Goal: Obtain resource: Download file/media

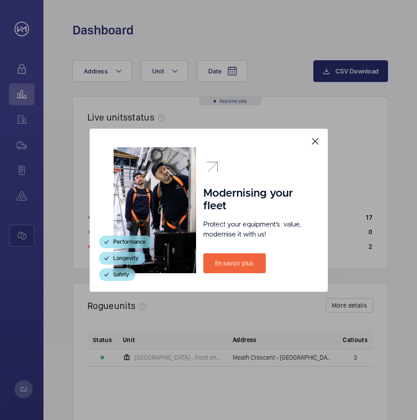
click at [312, 138] on mat-icon at bounding box center [315, 141] width 11 height 11
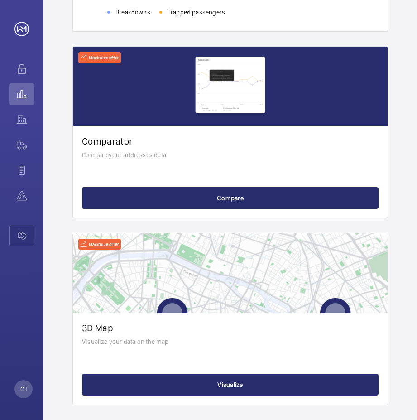
scroll to position [990, 0]
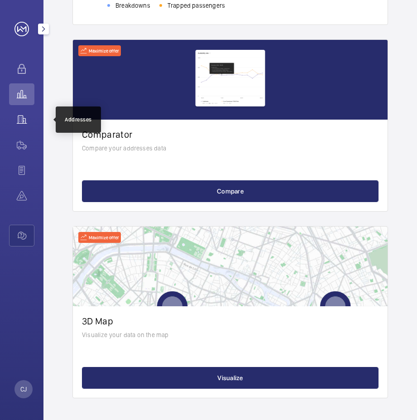
click at [22, 116] on wm-front-icon-button at bounding box center [21, 120] width 25 height 22
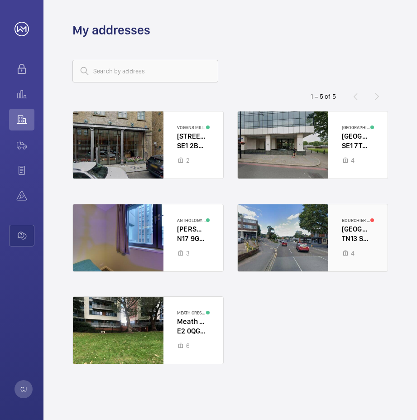
click at [284, 212] on div at bounding box center [313, 237] width 150 height 67
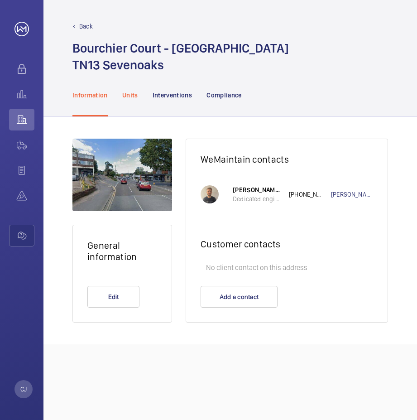
click at [125, 95] on p "Units" at bounding box center [130, 95] width 16 height 9
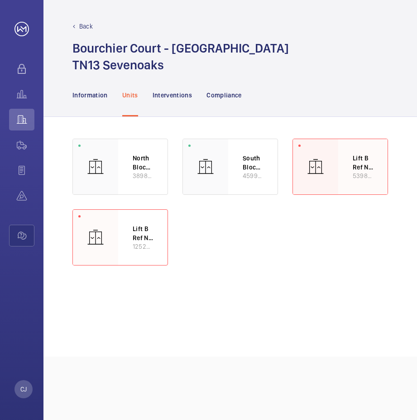
click at [331, 153] on div at bounding box center [315, 166] width 45 height 55
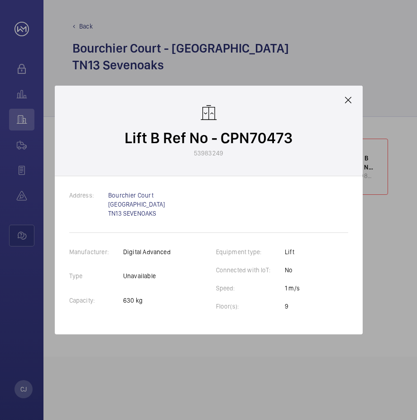
click at [349, 101] on mat-icon at bounding box center [348, 100] width 11 height 11
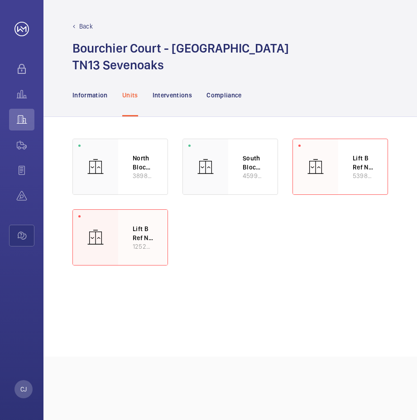
click at [105, 243] on div at bounding box center [95, 237] width 45 height 55
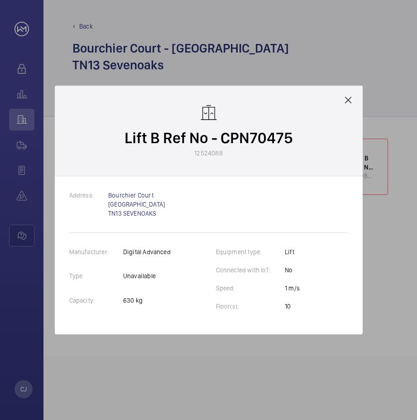
click at [347, 100] on mat-icon at bounding box center [348, 100] width 11 height 11
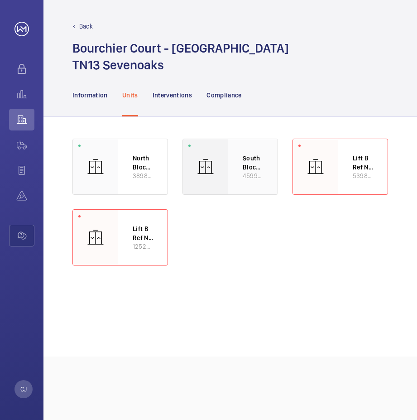
click at [240, 170] on div "South Block Lift A - CPN70472 45998650" at bounding box center [252, 166] width 49 height 55
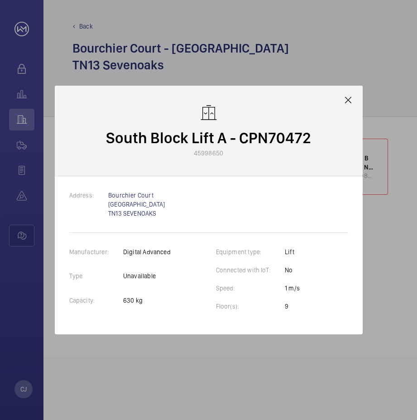
click at [346, 98] on mat-icon at bounding box center [348, 100] width 11 height 11
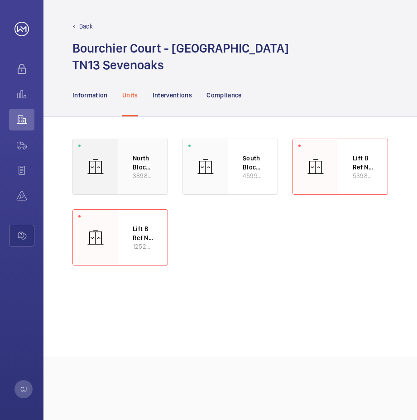
click at [153, 176] on div "North Block Lift A - CPN70474 38987340" at bounding box center [142, 166] width 49 height 55
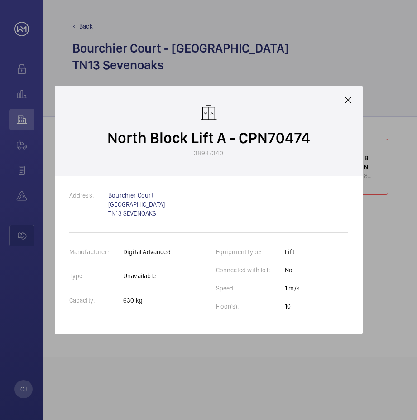
click at [345, 99] on mat-icon at bounding box center [348, 100] width 11 height 11
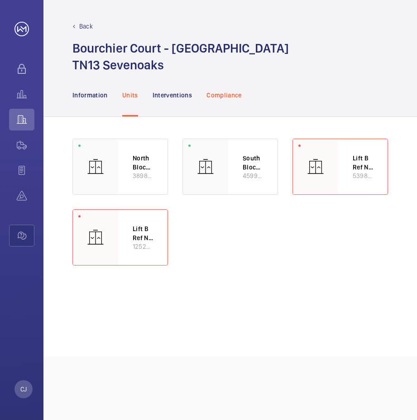
click at [217, 98] on p "Compliance" at bounding box center [224, 95] width 35 height 9
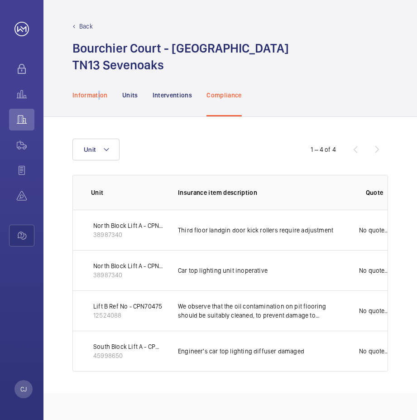
click at [99, 94] on p "Information" at bounding box center [89, 95] width 35 height 9
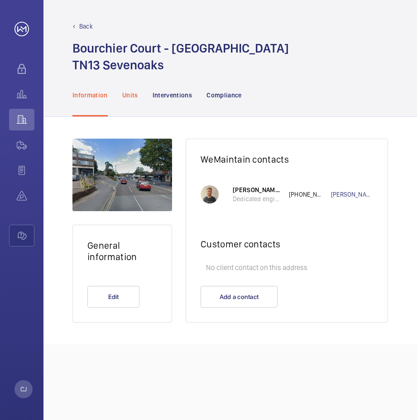
click at [133, 97] on p "Units" at bounding box center [130, 95] width 16 height 9
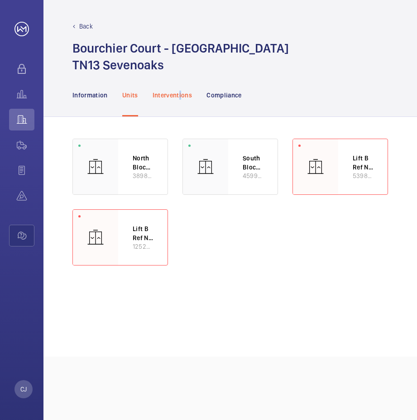
click at [180, 96] on p "Interventions" at bounding box center [173, 95] width 40 height 9
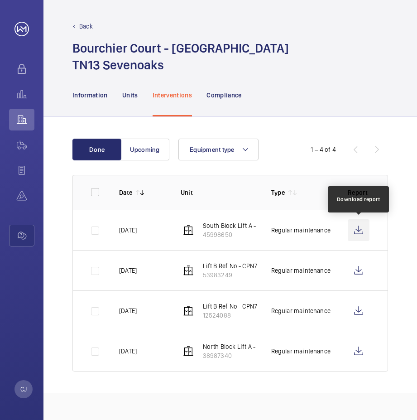
click at [360, 233] on wm-front-icon-button at bounding box center [359, 230] width 22 height 22
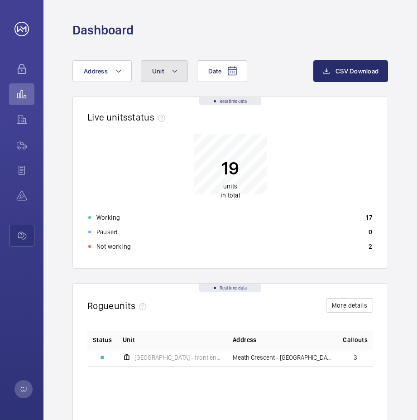
click at [176, 75] on mat-icon at bounding box center [174, 71] width 7 height 11
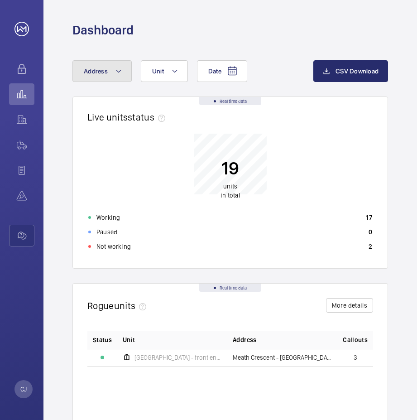
click at [123, 70] on button "Address" at bounding box center [101, 71] width 59 height 22
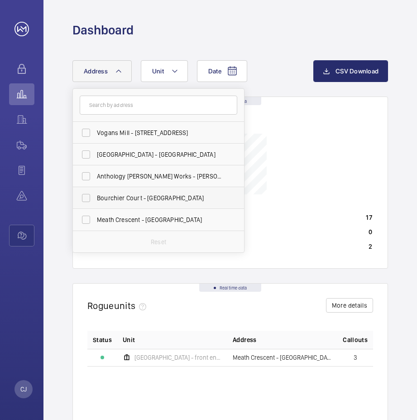
click at [162, 201] on span "Bourchier Court - [GEOGRAPHIC_DATA]" at bounding box center [159, 197] width 125 height 9
click at [95, 201] on input "Bourchier Court - [GEOGRAPHIC_DATA]" at bounding box center [86, 198] width 18 height 18
checkbox input "true"
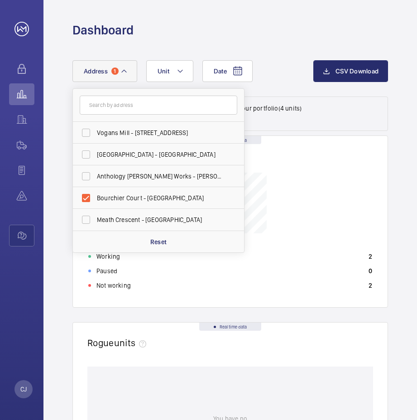
click at [280, 88] on div "Date Address [STREET_ADDRESS] Anthology [PERSON_NAME][GEOGRAPHIC_DATA] - [PERSO…" at bounding box center [230, 78] width 316 height 36
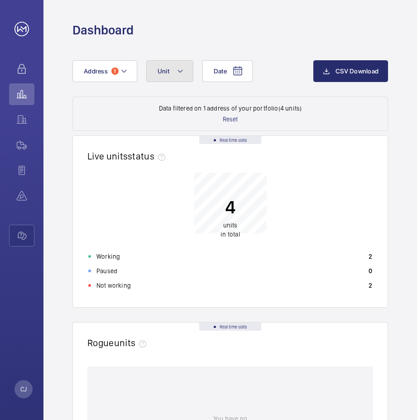
click at [169, 75] on button "Unit" at bounding box center [169, 71] width 47 height 22
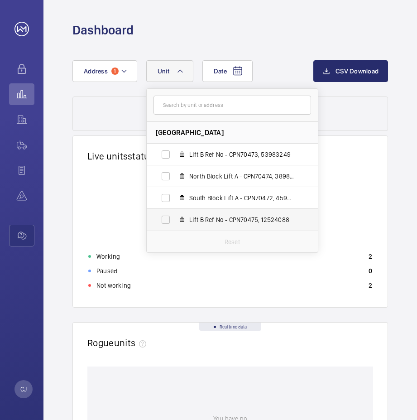
click at [261, 217] on span "Lift B Ref No - CPN70475, 12524088" at bounding box center [241, 219] width 105 height 9
click at [175, 217] on input "Lift B Ref No - CPN70475, 12524088" at bounding box center [166, 220] width 18 height 18
checkbox input "true"
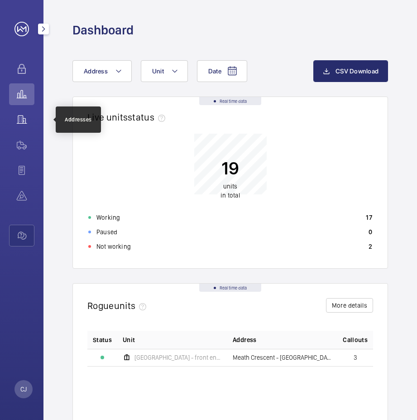
click at [22, 119] on wm-front-icon-button at bounding box center [21, 120] width 25 height 22
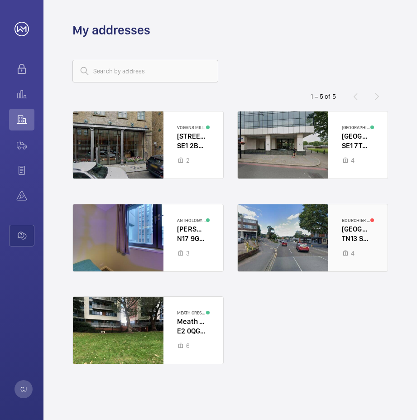
click at [282, 245] on div at bounding box center [313, 237] width 150 height 67
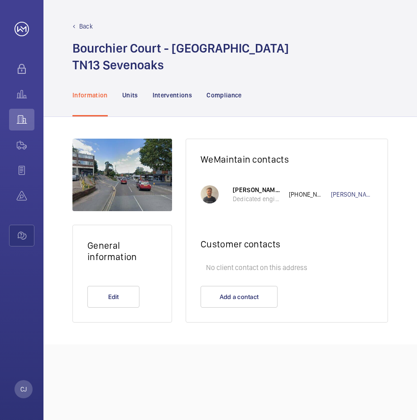
click at [120, 187] on div at bounding box center [122, 175] width 100 height 72
